Goal: Task Accomplishment & Management: Use online tool/utility

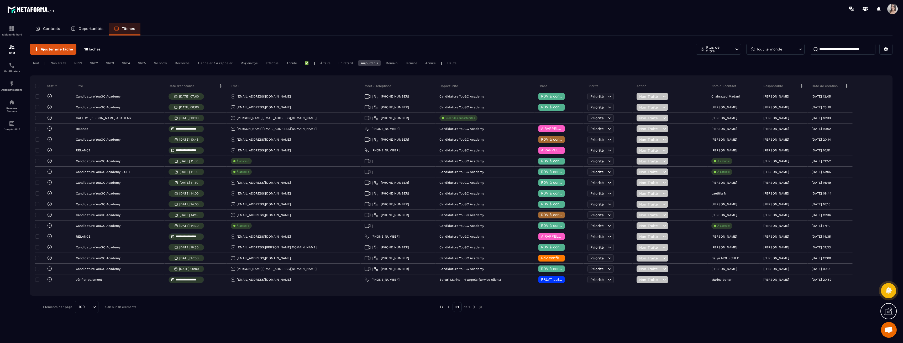
click at [403, 63] on div "En retard" at bounding box center [411, 63] width 17 height 6
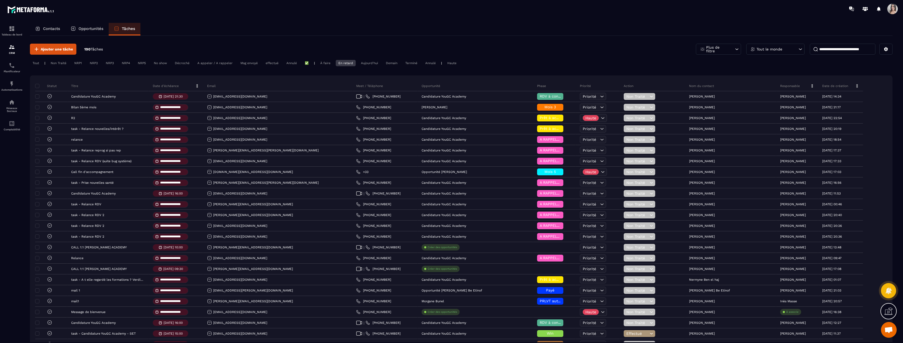
click at [383, 64] on div "À faire" at bounding box center [391, 63] width 17 height 6
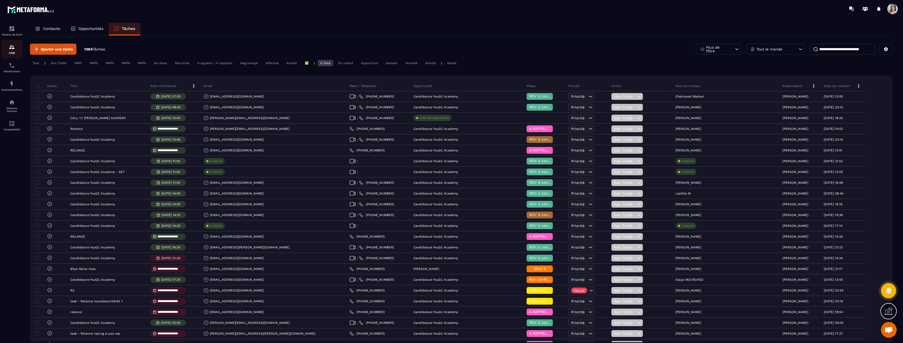
click at [11, 51] on div "CRM" at bounding box center [11, 49] width 21 height 11
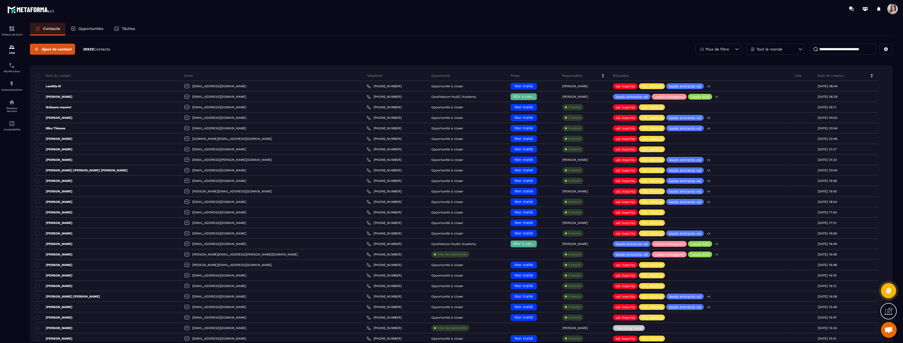
click at [90, 30] on p "Opportunités" at bounding box center [90, 28] width 25 height 5
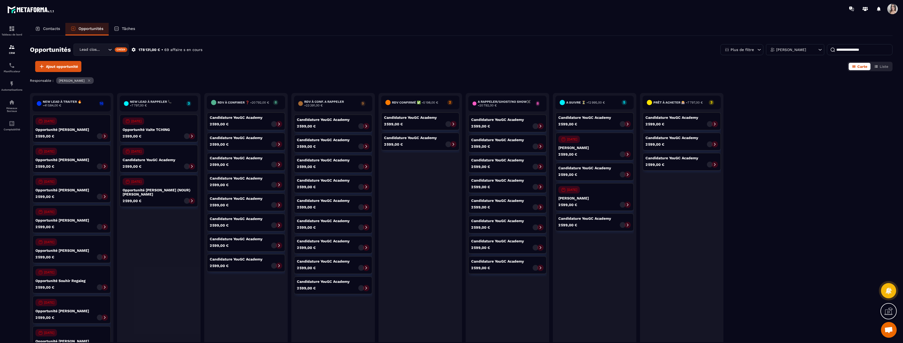
click at [131, 29] on p "Tâches" at bounding box center [128, 28] width 13 height 5
